Goal: Task Accomplishment & Management: Manage account settings

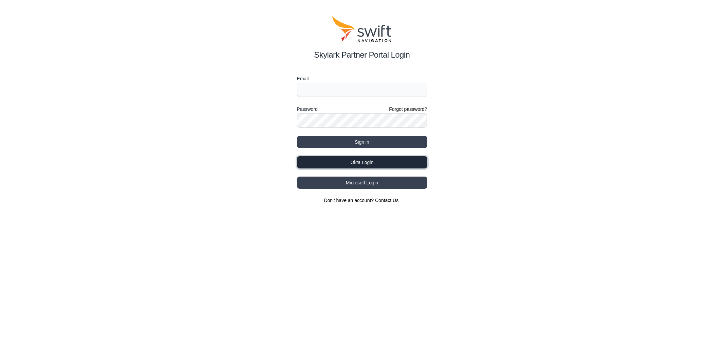
click at [395, 158] on button "Okta Login" at bounding box center [362, 162] width 130 height 12
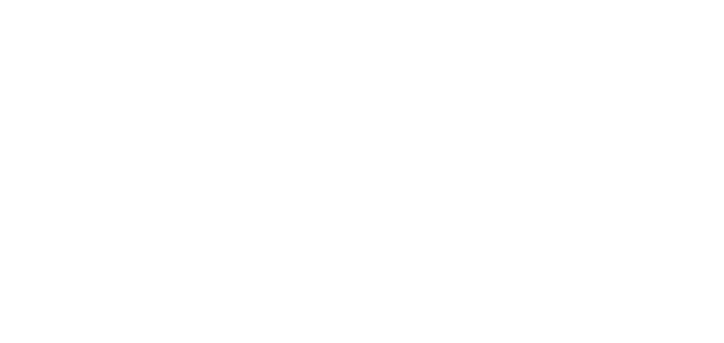
select select
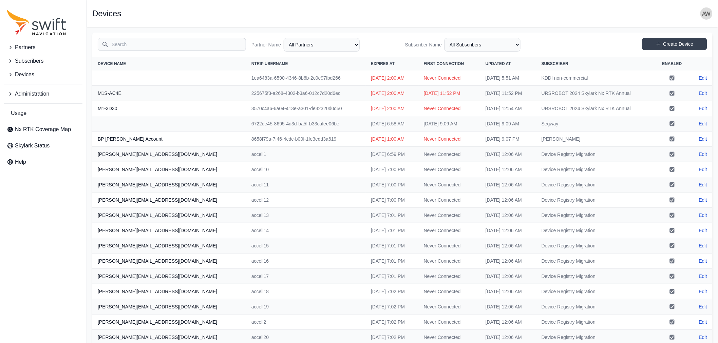
click at [30, 47] on span "Partners" at bounding box center [25, 47] width 20 height 8
click at [195, 45] on input "Search" at bounding box center [172, 44] width 148 height 13
click at [331, 43] on select "All Partners AlpsAlpine Andreas Asensing Bad Elf Bench Mark Equipment & Supplie…" at bounding box center [322, 45] width 76 height 14
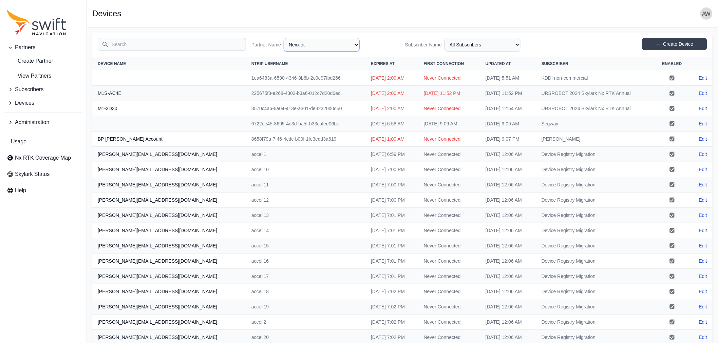
click at [285, 38] on select "All Partners AlpsAlpine Andreas Asensing Bad Elf Bench Mark Equipment & Supplie…" at bounding box center [322, 45] width 76 height 14
select select "1424c920-19b5-4561-9798-8cd7c9a5a77c"
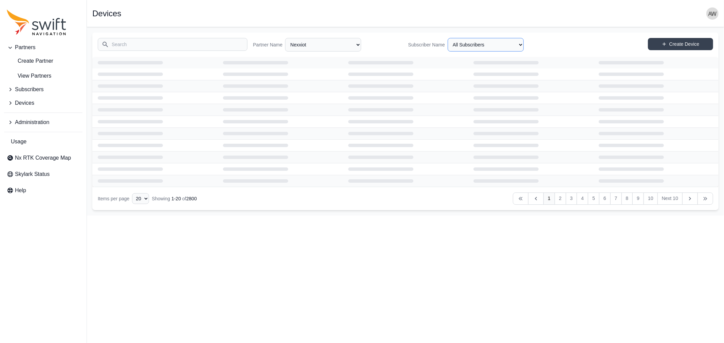
click at [497, 45] on select "All Subscribers" at bounding box center [485, 45] width 76 height 14
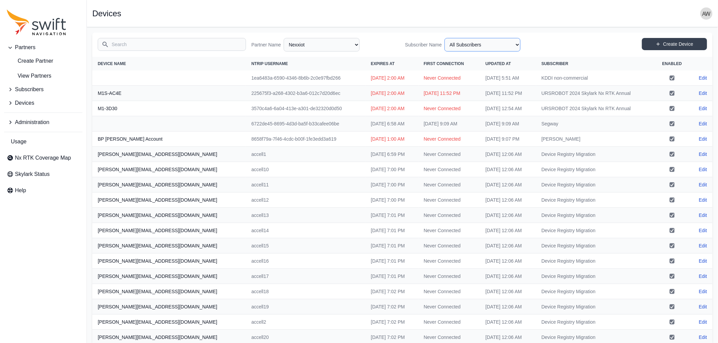
click at [490, 45] on select "All Subscribers" at bounding box center [482, 45] width 76 height 14
click at [38, 90] on span "Subscribers" at bounding box center [29, 89] width 28 height 8
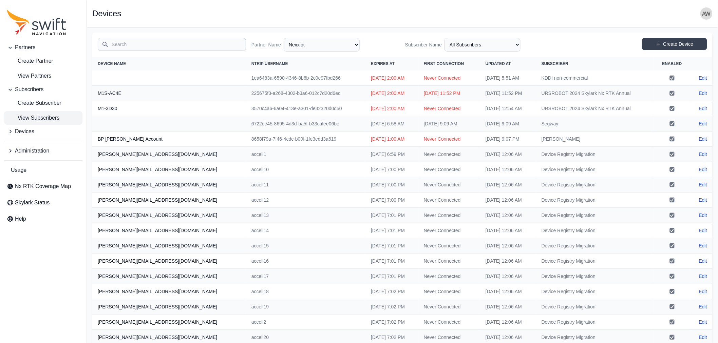
click at [40, 118] on span "View Subscribers" at bounding box center [33, 118] width 53 height 8
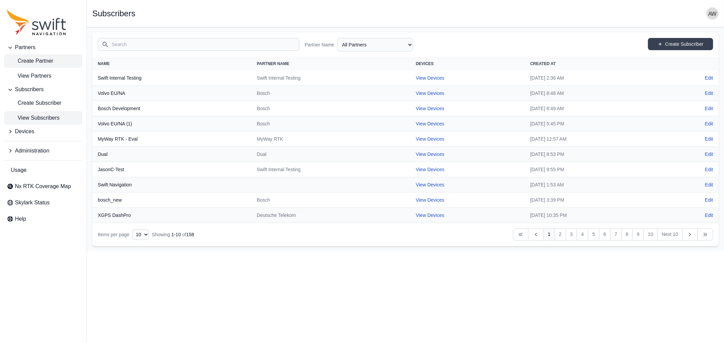
click at [39, 60] on span "Create Partner" at bounding box center [30, 61] width 46 height 8
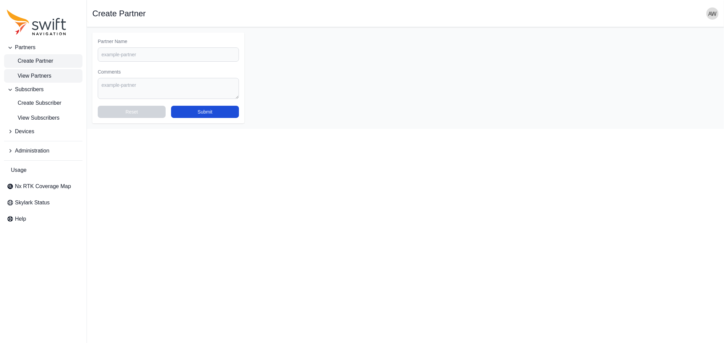
click at [64, 77] on link "View Partners" at bounding box center [43, 76] width 78 height 14
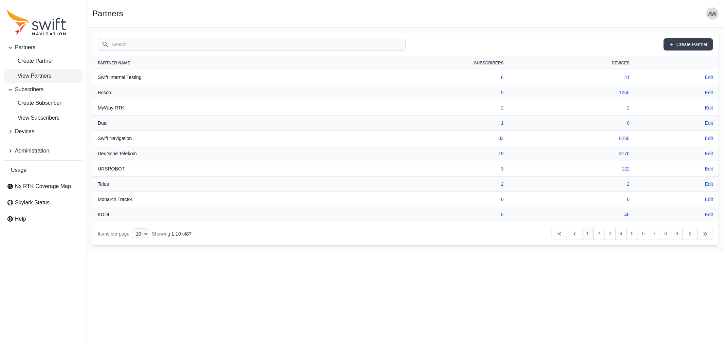
click at [398, 42] on input "Search" at bounding box center [252, 44] width 308 height 13
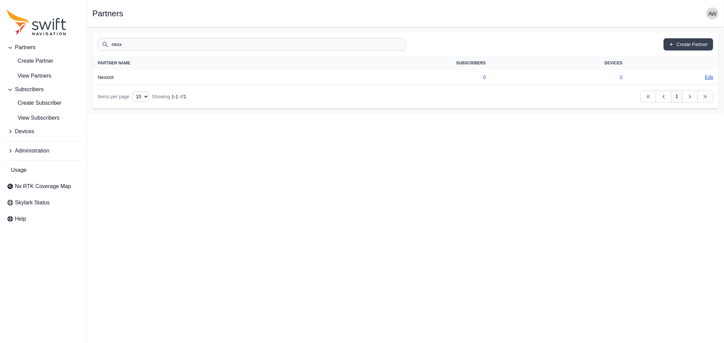
type input "nexx"
click at [708, 76] on link "Edit" at bounding box center [709, 77] width 8 height 7
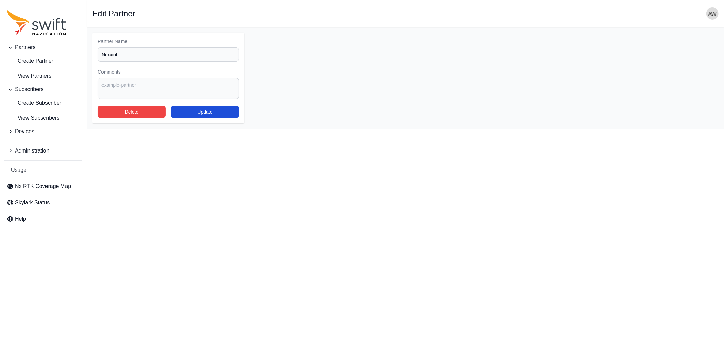
click at [33, 150] on span "Administration" at bounding box center [32, 151] width 34 height 8
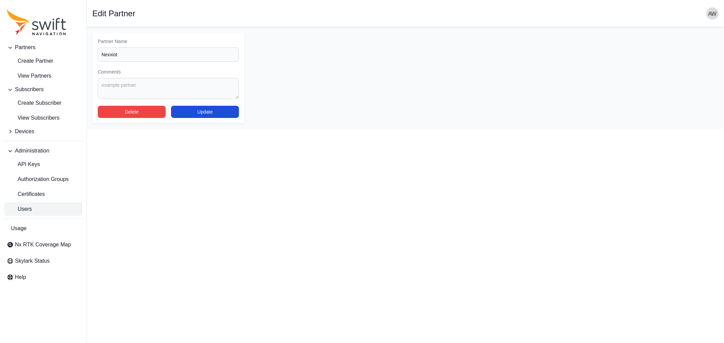
click at [29, 207] on span "Users" at bounding box center [19, 209] width 25 height 8
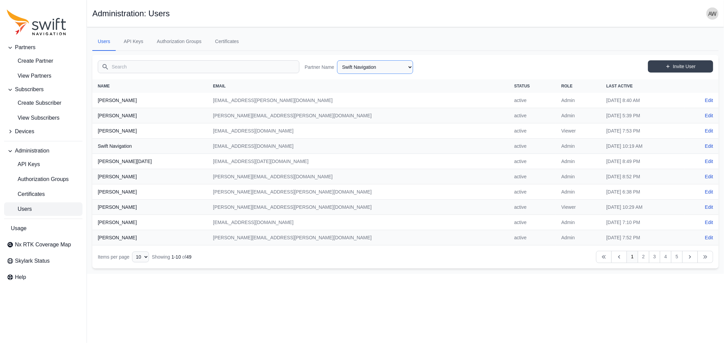
click at [379, 72] on select "AlpsAlpine Andreas Asensing Bad Elf Bench Mark Equipment & Supplies Inc. Benchm…" at bounding box center [375, 67] width 76 height 14
click at [337, 60] on select "AlpsAlpine Andreas Asensing Bad Elf Bench Mark Equipment & Supplies Inc. Benchm…" at bounding box center [375, 67] width 76 height 14
select select "1424c920-19b5-4561-9798-8cd7c9a5a77c"
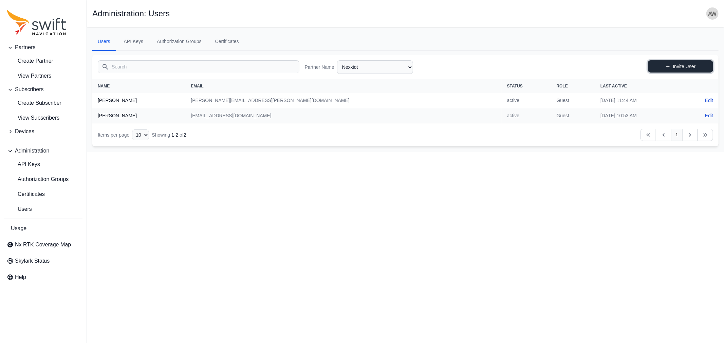
click at [675, 65] on link "Invite User" at bounding box center [680, 66] width 65 height 12
select select "1424c920-19b5-4561-9798-8cd7c9a5a77c"
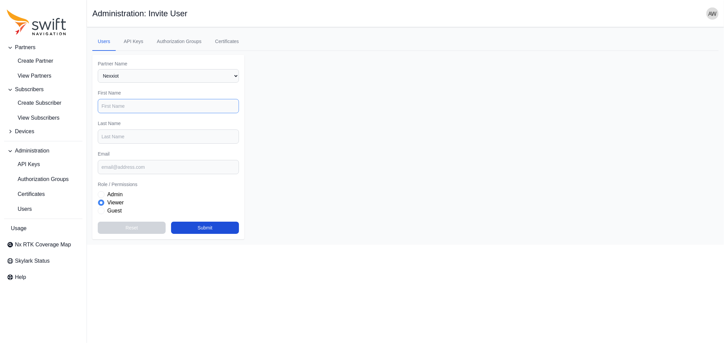
click at [168, 105] on input "First Name" at bounding box center [168, 106] width 141 height 14
type input "Andreas"
click at [150, 138] on input "Last Name" at bounding box center [168, 137] width 141 height 14
type input "a"
click at [147, 103] on input "Andreas" at bounding box center [168, 106] width 141 height 14
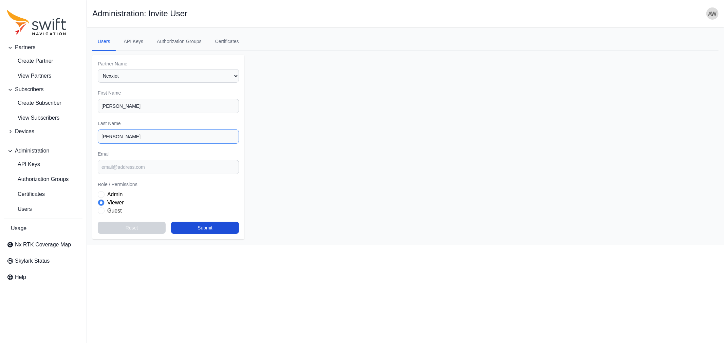
click at [126, 135] on input "Wehr" at bounding box center [168, 137] width 141 height 14
type input "W"
type input "Test"
click at [107, 192] on label "Admin" at bounding box center [114, 195] width 15 height 8
click at [152, 166] on input "Email" at bounding box center [168, 167] width 141 height 14
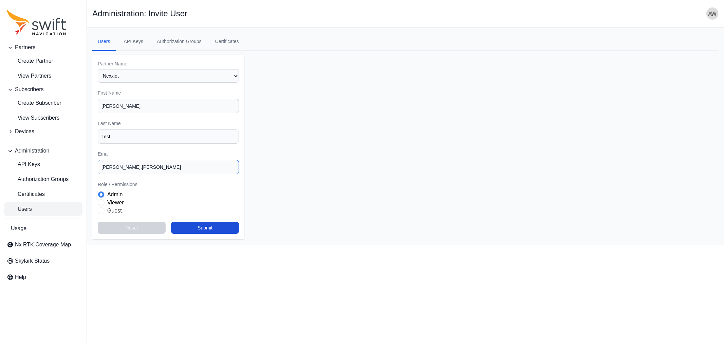
type input "andreas.wehr"
click at [34, 210] on link "Users" at bounding box center [43, 210] width 78 height 14
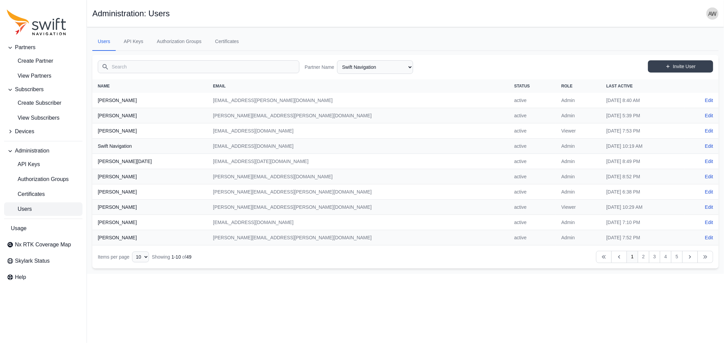
click at [29, 208] on span "Users" at bounding box center [19, 209] width 25 height 8
click at [354, 63] on select "AlpsAlpine Andreas Asensing Bad Elf Bench Mark Equipment & Supplies Inc. Benchm…" at bounding box center [375, 67] width 76 height 14
click at [337, 60] on select "AlpsAlpine Andreas Asensing Bad Elf Bench Mark Equipment & Supplies Inc. Benchm…" at bounding box center [375, 67] width 76 height 14
select select "1424c920-19b5-4561-9798-8cd7c9a5a77c"
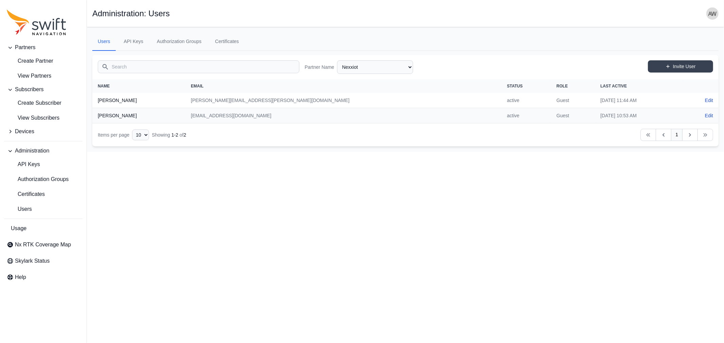
click at [174, 68] on input "Search" at bounding box center [198, 66] width 201 height 13
click at [662, 65] on link "Invite User" at bounding box center [680, 66] width 65 height 12
select select "1424c920-19b5-4561-9798-8cd7c9a5a77c"
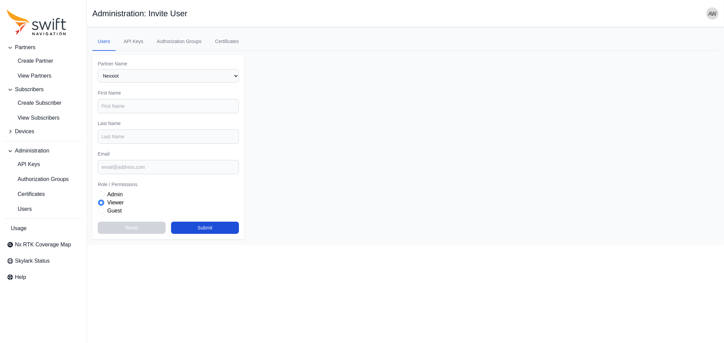
select select "1424c920-19b5-4561-9798-8cd7c9a5a77c"
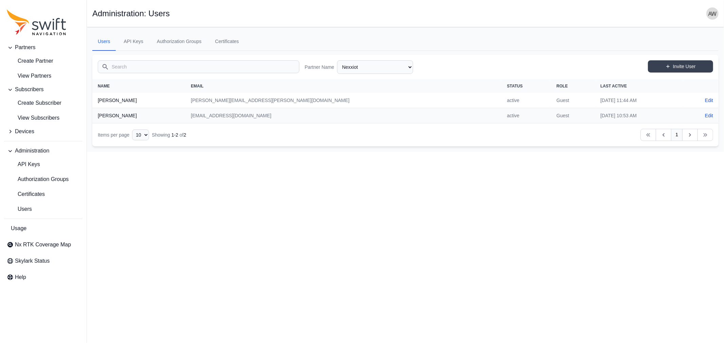
click at [197, 66] on input "Search" at bounding box center [198, 66] width 201 height 13
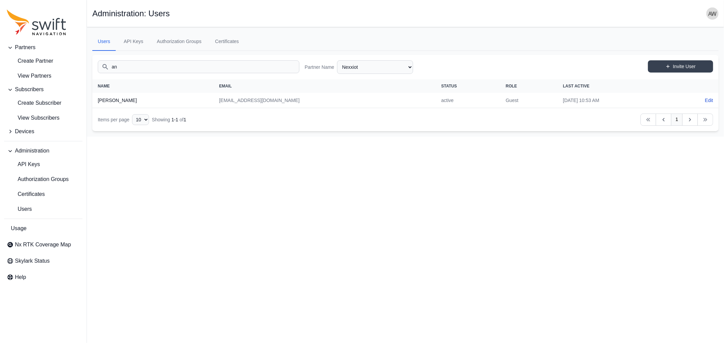
type input "a"
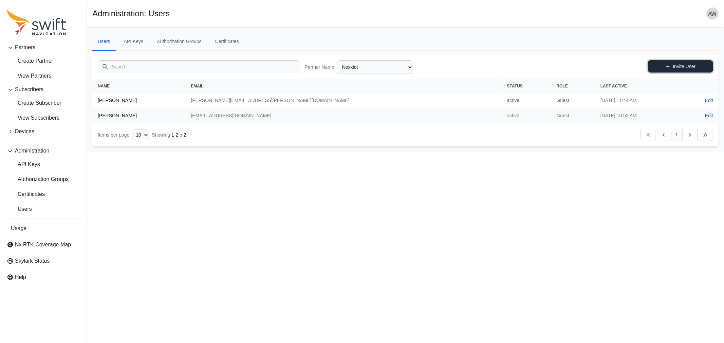
click at [683, 68] on link "Invite User" at bounding box center [680, 66] width 65 height 12
select select "1424c920-19b5-4561-9798-8cd7c9a5a77c"
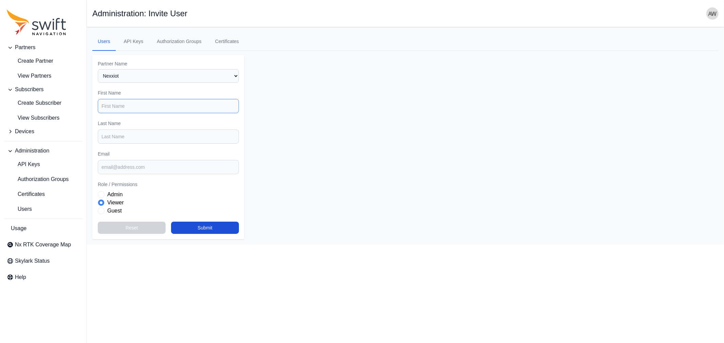
click at [155, 106] on input "First Name" at bounding box center [168, 106] width 141 height 14
type input "Andreas"
click at [159, 138] on input "Last Name" at bounding box center [168, 137] width 141 height 14
type input "test"
click at [157, 167] on input "Email" at bounding box center [168, 167] width 141 height 14
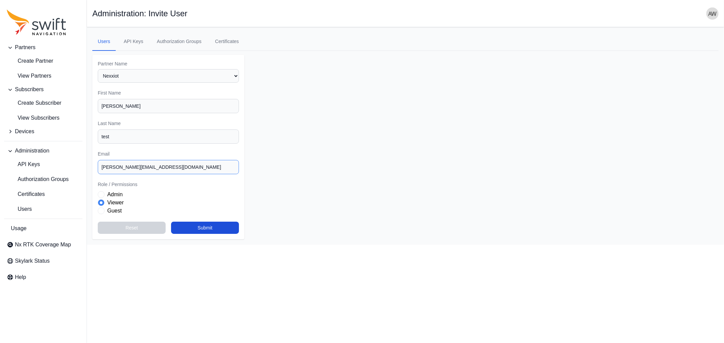
type input "[PERSON_NAME][EMAIL_ADDRESS][DOMAIN_NAME]"
click at [111, 195] on label "Admin" at bounding box center [114, 195] width 15 height 8
click at [209, 228] on button "Submit" at bounding box center [205, 228] width 68 height 12
select select "1424c920-19b5-4561-9798-8cd7c9a5a77c"
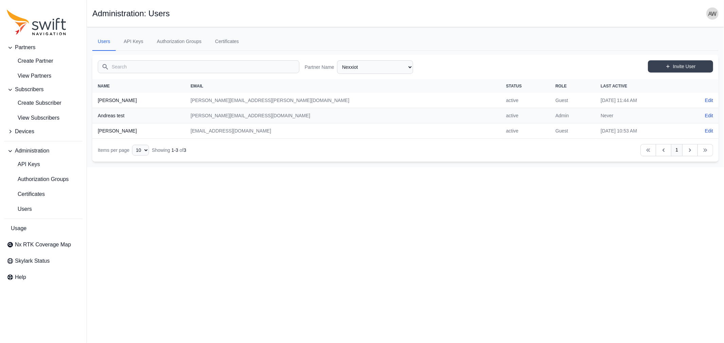
click at [714, 14] on img "button" at bounding box center [712, 13] width 12 height 12
click at [677, 71] on link "Sign out" at bounding box center [686, 77] width 76 height 12
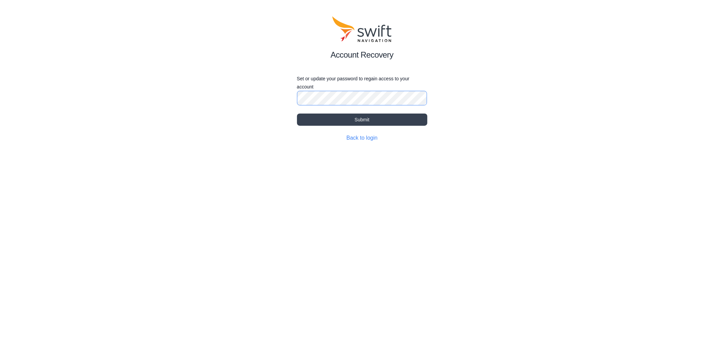
click at [297, 114] on button "Submit" at bounding box center [362, 120] width 130 height 12
click at [365, 118] on button "Submit" at bounding box center [362, 120] width 130 height 12
click at [367, 116] on button "Submit" at bounding box center [362, 120] width 130 height 12
click at [369, 139] on link "Back to login" at bounding box center [361, 138] width 31 height 6
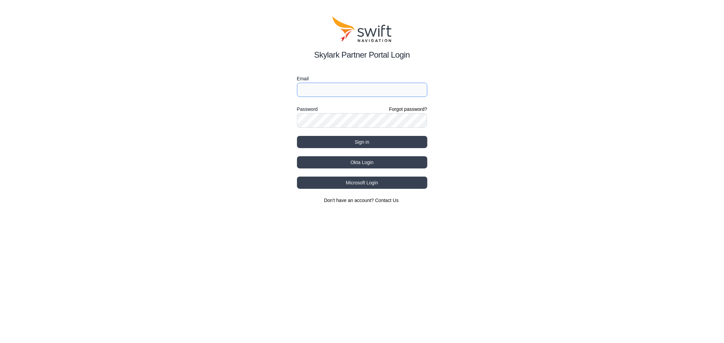
click at [371, 89] on input "Email" at bounding box center [362, 90] width 130 height 14
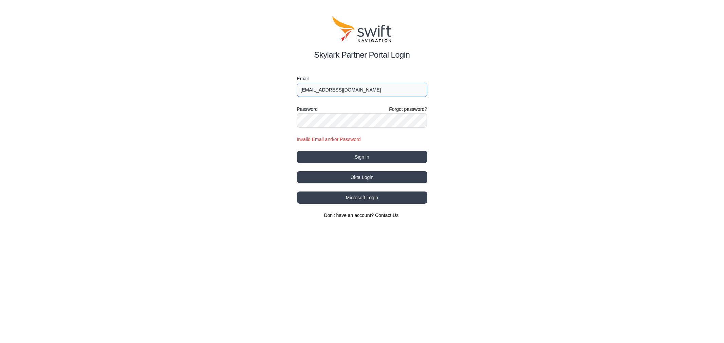
click at [370, 92] on input "swift-employee@swift-nav.com" at bounding box center [362, 90] width 130 height 14
drag, startPoint x: 370, startPoint y: 92, endPoint x: 280, endPoint y: 90, distance: 89.9
click at [280, 90] on div "Skylark Partner Portal Login Email swift-employee@swift-nav.com Password Forgot…" at bounding box center [362, 117] width 724 height 235
type input "andreas.wehr+testnex@swift-nav.com"
click at [355, 157] on button "Sign in" at bounding box center [362, 157] width 130 height 12
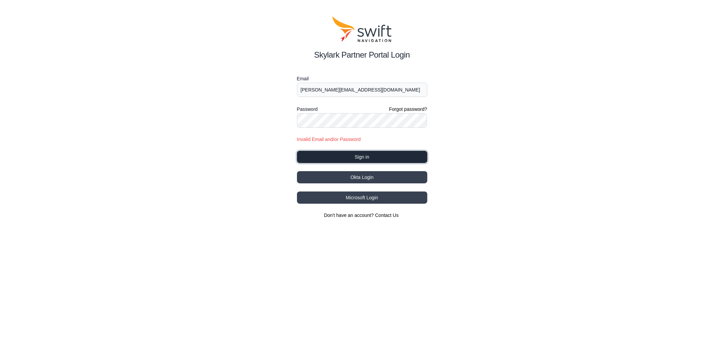
click at [317, 154] on button "Sign in" at bounding box center [362, 157] width 130 height 12
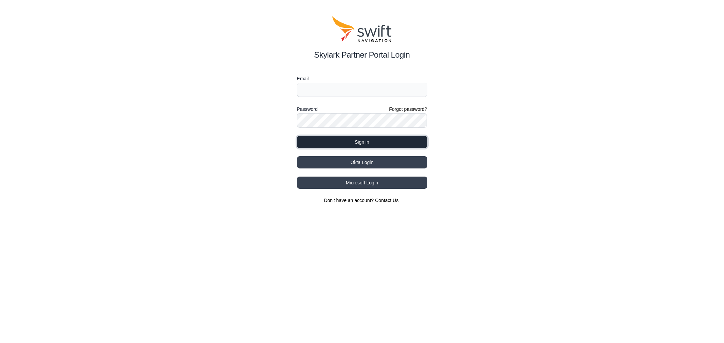
click at [369, 143] on button "Sign in" at bounding box center [362, 142] width 130 height 12
click at [370, 88] on input "Email" at bounding box center [362, 90] width 130 height 14
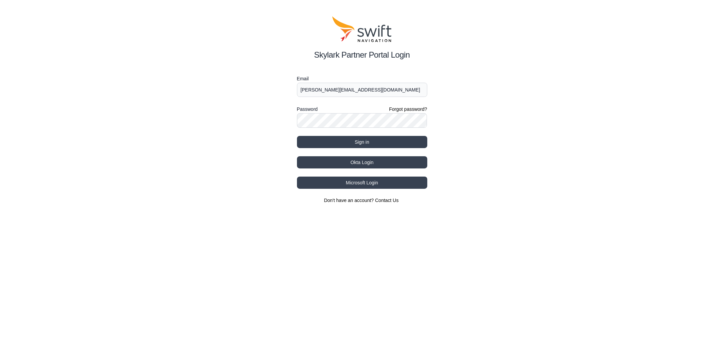
drag, startPoint x: 329, startPoint y: 90, endPoint x: 338, endPoint y: 86, distance: 9.0
click at [329, 90] on input "andreas.wehr@swift-nav.com" at bounding box center [362, 90] width 130 height 14
type input "andreas.wehr+test@swift-nav.com"
click at [480, 93] on div "Skylark Partner Portal Login Email andreas.wehr+test@swift-nav.com Password For…" at bounding box center [362, 110] width 724 height 220
click at [280, 120] on div "Skylark Partner Portal Login Email andreas.wehr+test@swift-nav.com Password For…" at bounding box center [362, 110] width 724 height 220
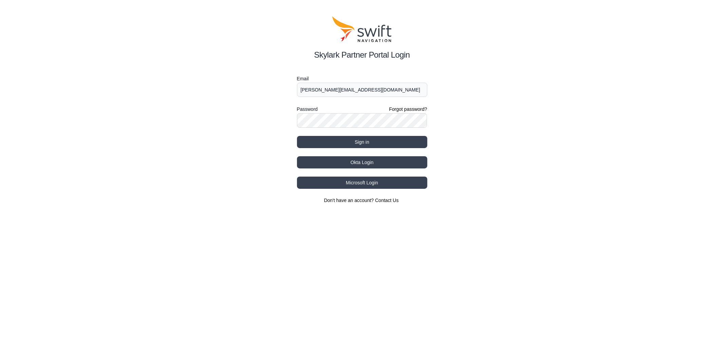
click at [538, 109] on div "Skylark Partner Portal Login Email andreas.wehr+test@swift-nav.com Password For…" at bounding box center [362, 110] width 724 height 220
click at [388, 143] on button "Sign in" at bounding box center [362, 142] width 130 height 12
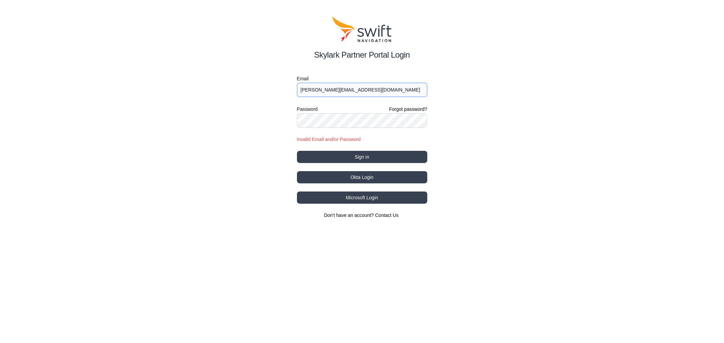
click at [386, 87] on input "andreas.wehr+test@swift-nav.com" at bounding box center [362, 90] width 130 height 14
click at [548, 80] on div "Skylark Partner Portal Login Email andreas.wehr+test@swift-nav.com Password For…" at bounding box center [362, 117] width 724 height 235
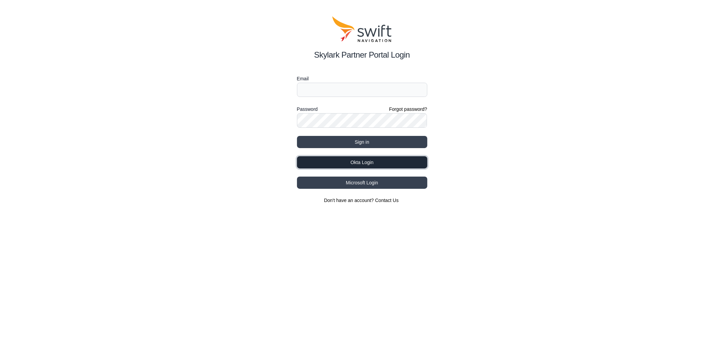
click at [378, 164] on button "Okta Login" at bounding box center [362, 162] width 130 height 12
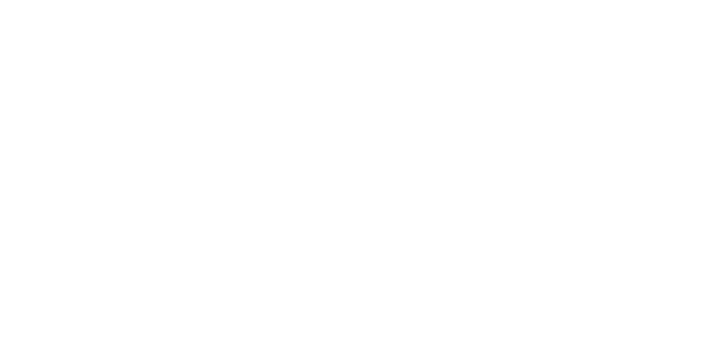
select select
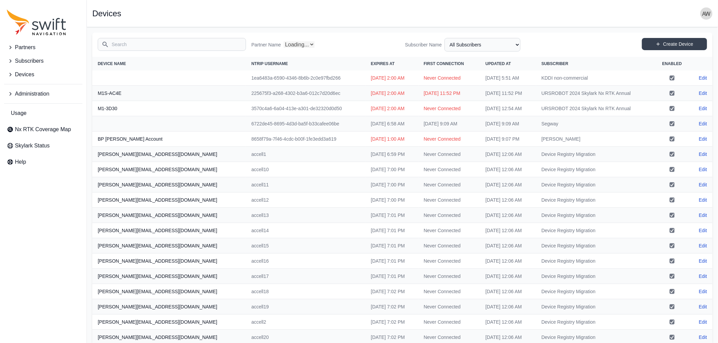
select select "Partner Name"
click at [27, 114] on link "Usage" at bounding box center [43, 114] width 78 height 14
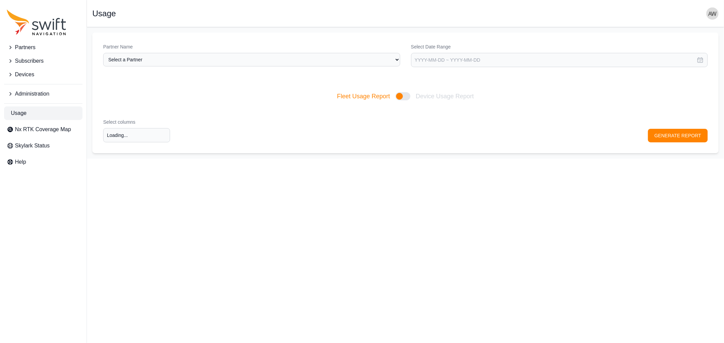
type input "Select columns"
click at [25, 92] on span "Administration" at bounding box center [32, 94] width 34 height 8
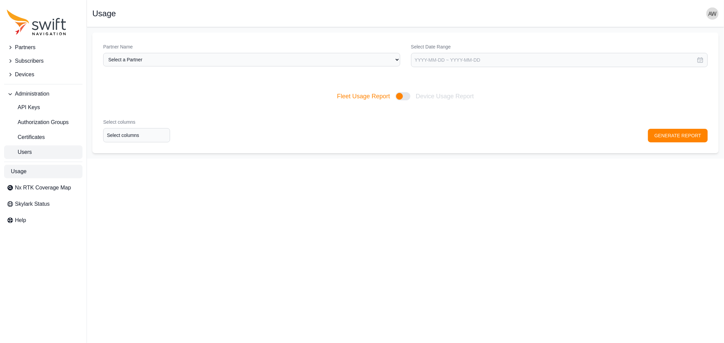
click at [28, 150] on span "Users" at bounding box center [19, 152] width 25 height 8
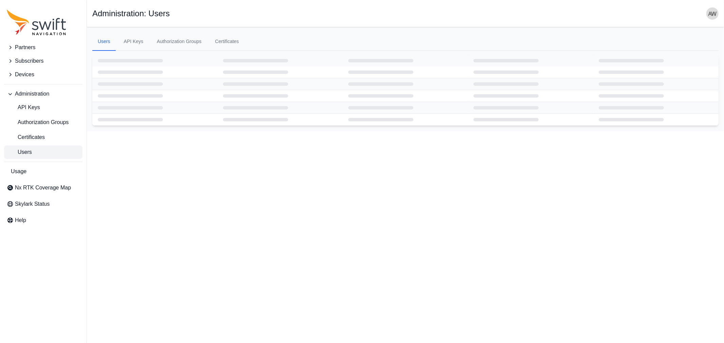
select select "ab3272ce-40d0-4c94-a524-96a758ab755c"
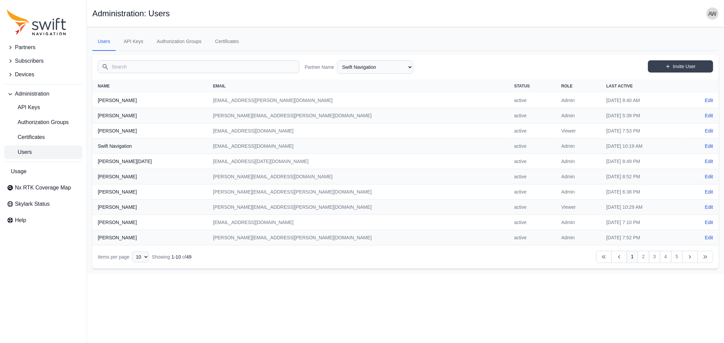
click at [202, 65] on input "Search" at bounding box center [198, 66] width 201 height 13
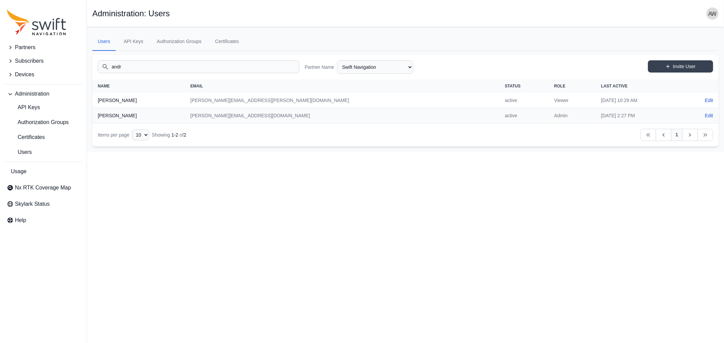
type input "andr"
click at [382, 68] on select "AlpsAlpine Andreas Asensing Bad Elf Bench Mark Equipment & Supplies Inc. Benchm…" at bounding box center [375, 67] width 76 height 14
click at [337, 60] on select "AlpsAlpine Andreas Asensing Bad Elf Bench Mark Equipment & Supplies Inc. Benchm…" at bounding box center [375, 67] width 76 height 14
select select "1424c920-19b5-4561-9798-8cd7c9a5a77c"
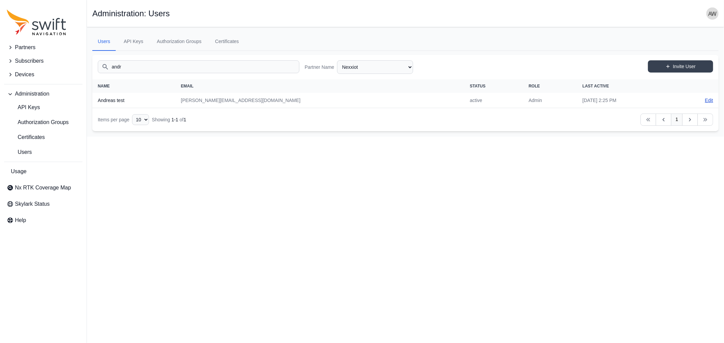
click at [708, 99] on link "Edit" at bounding box center [709, 100] width 8 height 7
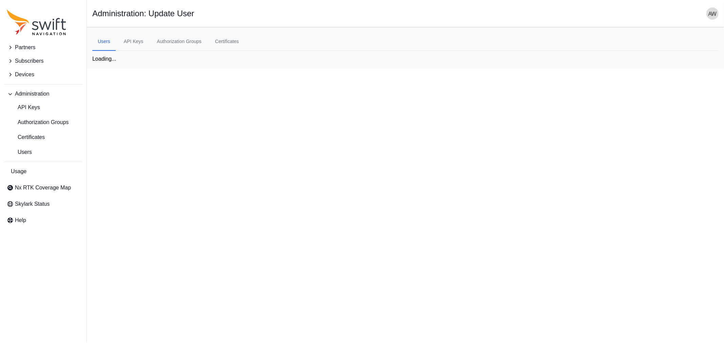
select select "1424c920-19b5-4561-9798-8cd7c9a5a77c"
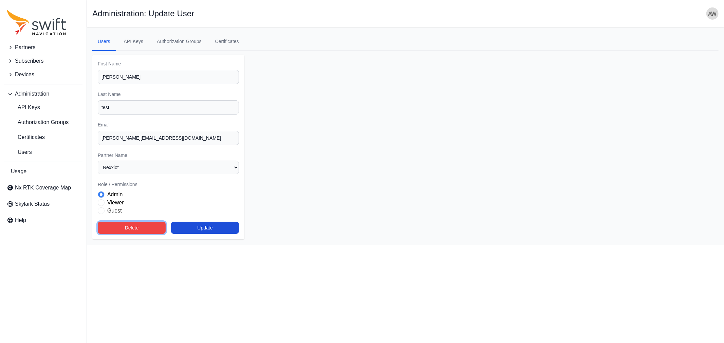
click at [136, 224] on button "Delete" at bounding box center [132, 228] width 68 height 12
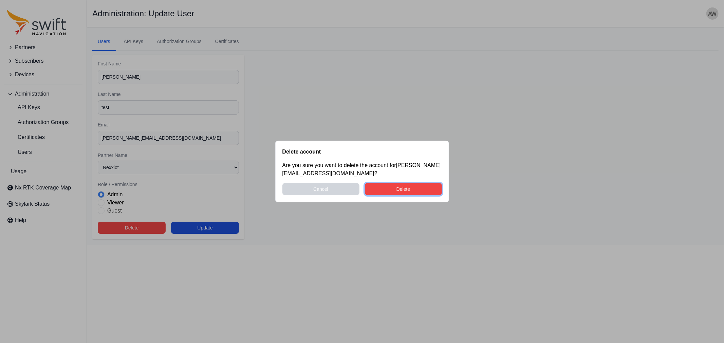
click at [382, 187] on button "Delete" at bounding box center [403, 189] width 77 height 12
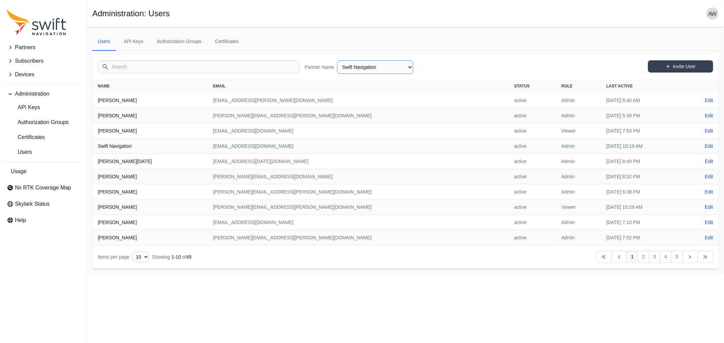
click at [408, 68] on select "AlpsAlpine [PERSON_NAME] Bad Elf Bench Mark Equipment & Supplies Inc. Benchmark…" at bounding box center [375, 67] width 76 height 14
click at [337, 60] on select "AlpsAlpine [PERSON_NAME] Bad Elf Bench Mark Equipment & Supplies Inc. Benchmark…" at bounding box center [375, 67] width 76 height 14
select select "1424c920-19b5-4561-9798-8cd7c9a5a77c"
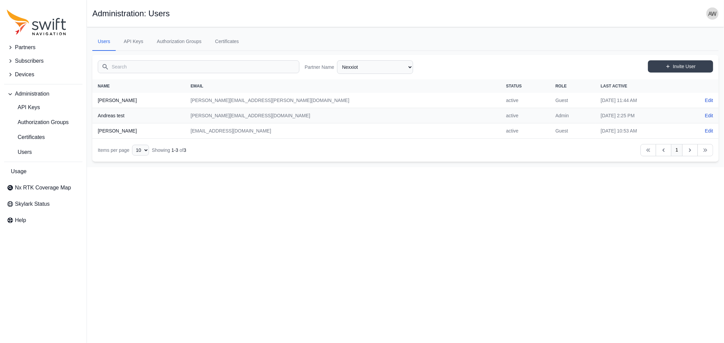
click at [253, 116] on td "andreas.wehr+test@swift-nav.com" at bounding box center [342, 115] width 315 height 15
click at [713, 14] on img "button" at bounding box center [712, 13] width 12 height 12
click at [673, 71] on link "Sign out" at bounding box center [686, 77] width 76 height 12
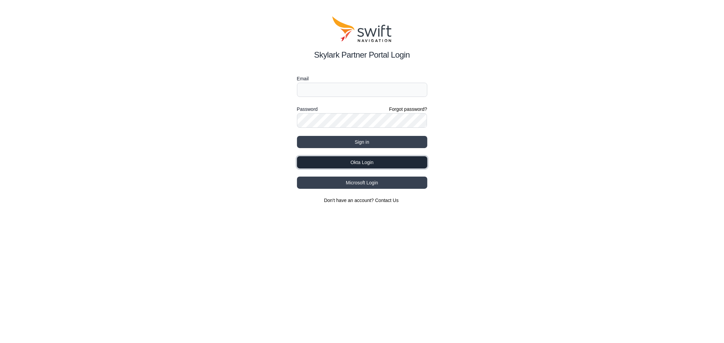
click at [390, 163] on button "Okta Login" at bounding box center [362, 162] width 130 height 12
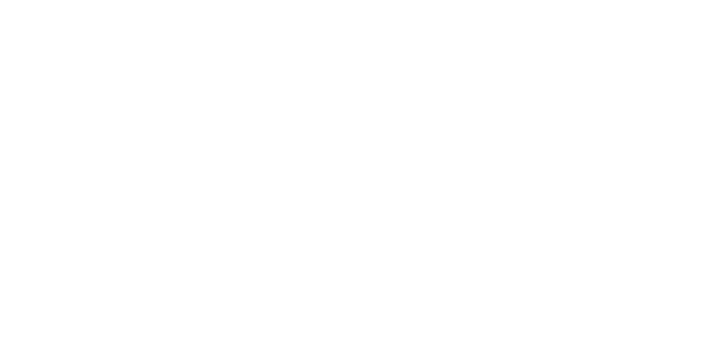
select select
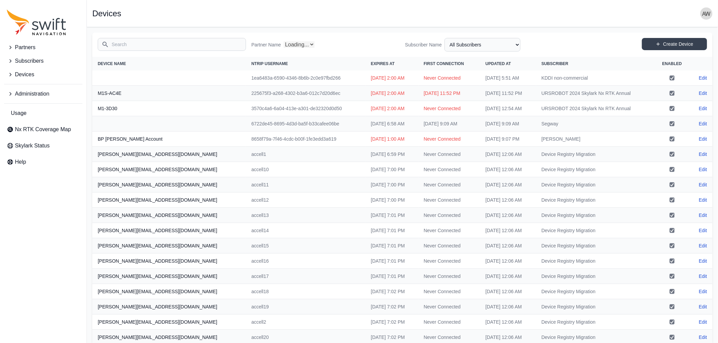
select select "Partner Name"
click at [41, 93] on span "Administration" at bounding box center [32, 94] width 34 height 8
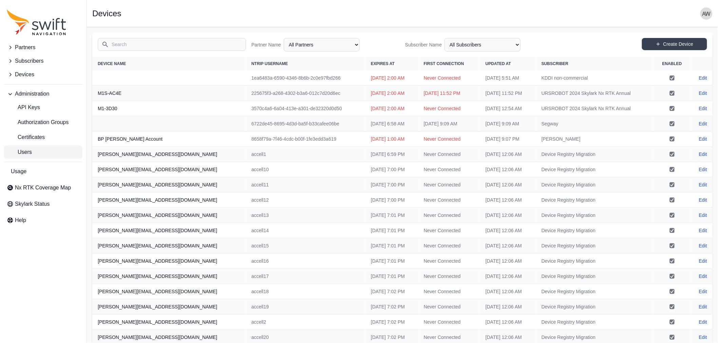
click at [32, 147] on link "Users" at bounding box center [43, 153] width 78 height 14
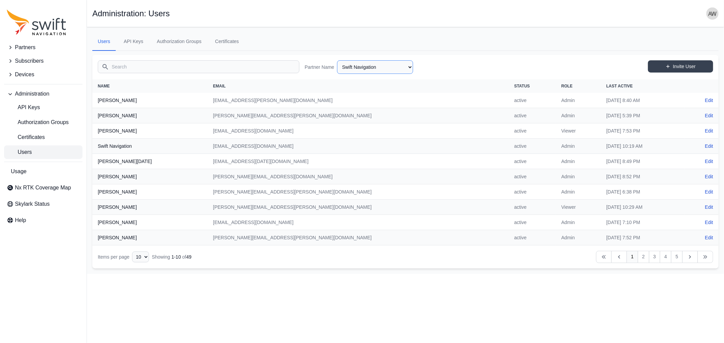
click at [358, 67] on select "AlpsAlpine Andreas Asensing Bad Elf Bench Mark Equipment & Supplies Inc. Benchm…" at bounding box center [375, 67] width 76 height 14
click at [337, 60] on select "AlpsAlpine Andreas Asensing Bad Elf Bench Mark Equipment & Supplies Inc. Benchm…" at bounding box center [375, 67] width 76 height 14
select select "1424c920-19b5-4561-9798-8cd7c9a5a77c"
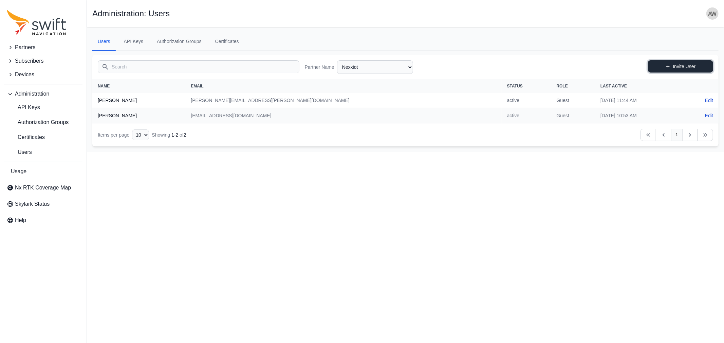
click at [677, 63] on link "Invite User" at bounding box center [680, 66] width 65 height 12
select select "1424c920-19b5-4561-9798-8cd7c9a5a77c"
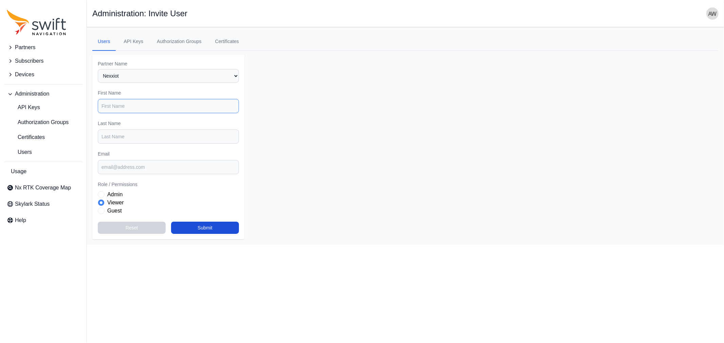
click at [173, 103] on input "First Name" at bounding box center [168, 106] width 141 height 14
type input "Andreas"
type input "Test"
click at [107, 191] on div "Admin" at bounding box center [168, 195] width 141 height 8
click at [102, 191] on span "Role" at bounding box center [101, 194] width 7 height 7
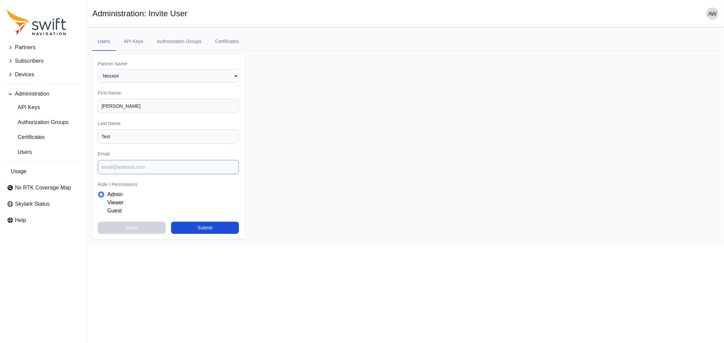
click at [142, 165] on input "Email" at bounding box center [168, 167] width 141 height 14
click at [195, 167] on input "andreas.wehr+testnex@swift-nav.com" at bounding box center [168, 167] width 141 height 14
type input "andreas.wehr+testnex@swift-nav.com"
click at [215, 226] on button "Submit" at bounding box center [205, 228] width 68 height 12
select select "1424c920-19b5-4561-9798-8cd7c9a5a77c"
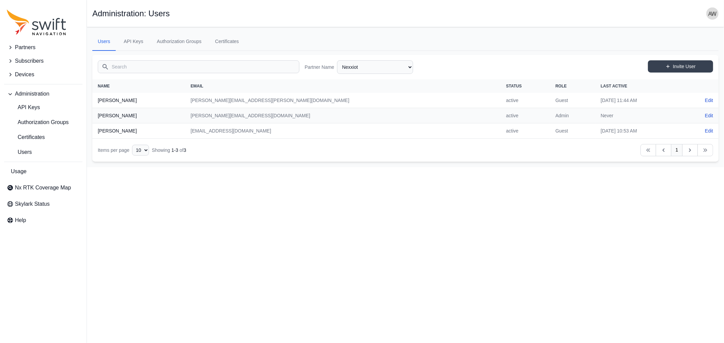
click at [714, 12] on img "button" at bounding box center [712, 13] width 12 height 12
click at [678, 71] on link "Sign out" at bounding box center [686, 77] width 76 height 12
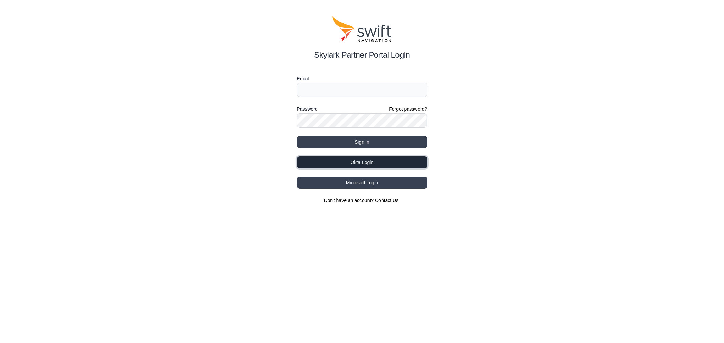
click at [369, 162] on button "Okta Login" at bounding box center [362, 162] width 130 height 12
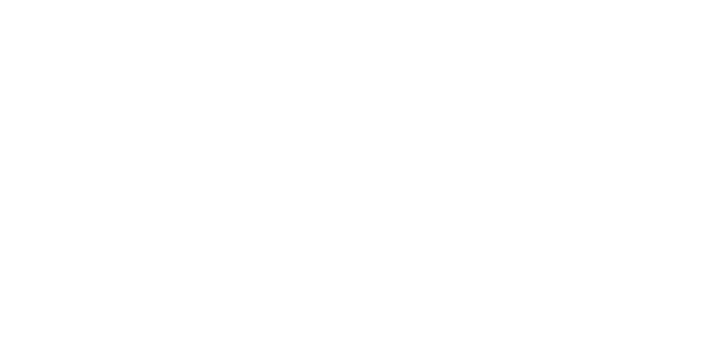
select select
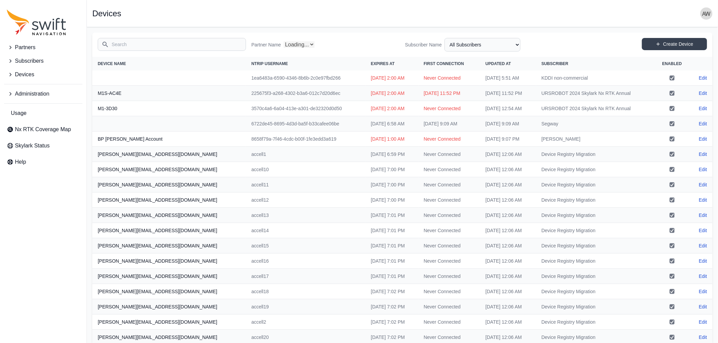
select select "Partner Name"
click at [28, 97] on span "Administration" at bounding box center [32, 94] width 34 height 8
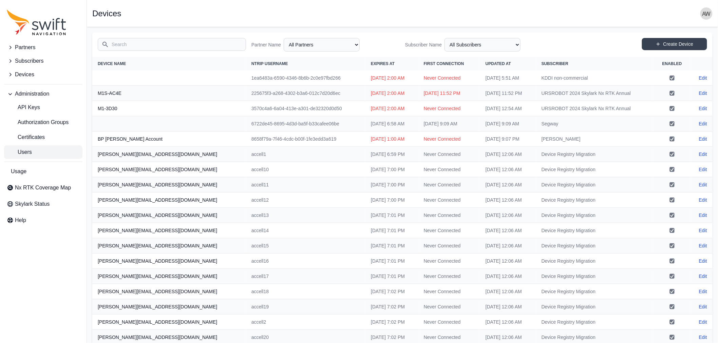
click at [30, 152] on span "Users" at bounding box center [19, 152] width 25 height 8
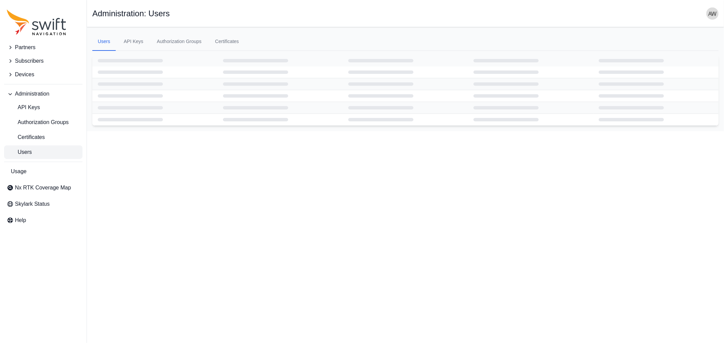
select select "ab3272ce-40d0-4c94-a524-96a758ab755c"
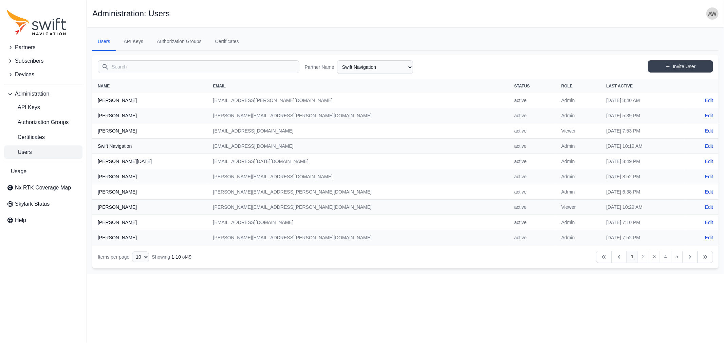
click at [711, 11] on img "button" at bounding box center [712, 13] width 12 height 12
click at [676, 71] on link "Sign out" at bounding box center [686, 77] width 76 height 12
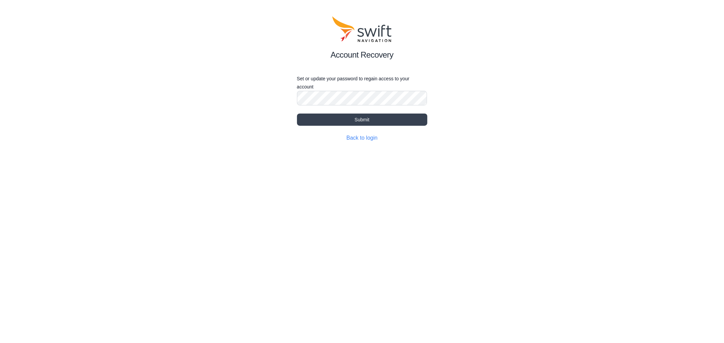
click at [313, 145] on div "Account Recovery Set or update your password to regain access to your account S…" at bounding box center [362, 79] width 724 height 158
click at [333, 119] on button "Submit" at bounding box center [362, 120] width 130 height 12
